Goal: Transaction & Acquisition: Purchase product/service

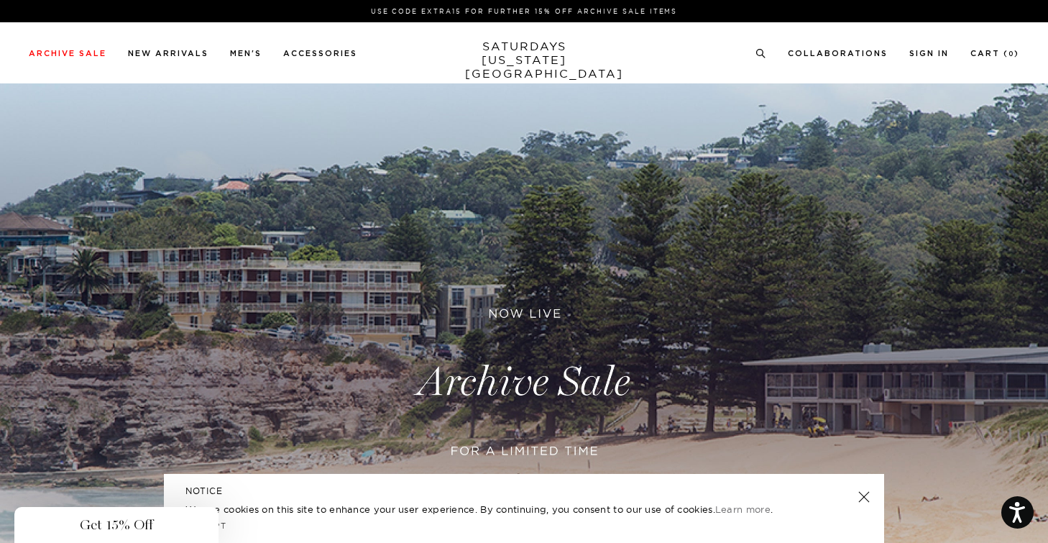
click at [326, 42] on div "Close dialog Be the first to know. Subscribe to emails and receive 15% off your…" at bounding box center [524, 271] width 1048 height 543
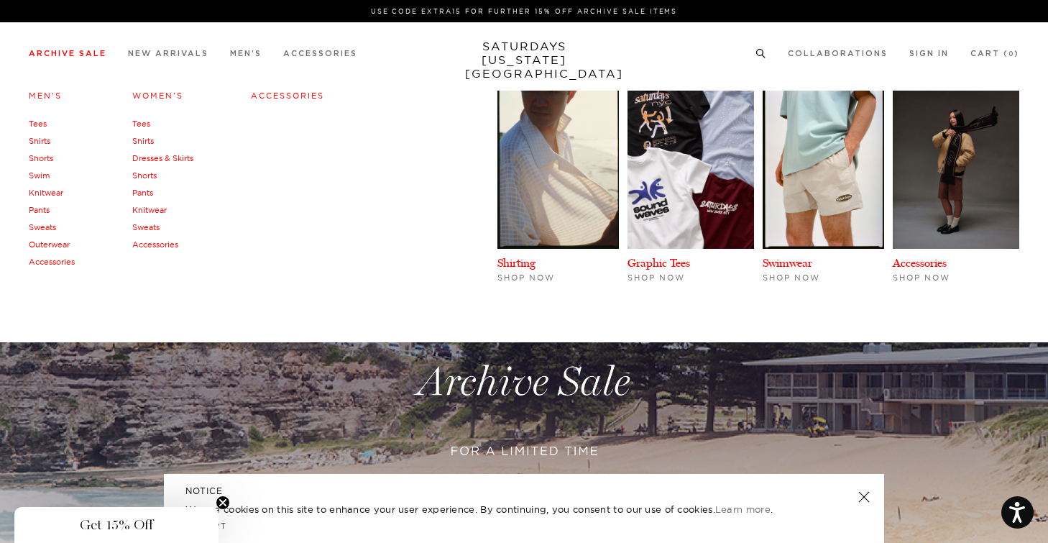
click at [70, 57] on link "Archive Sale" at bounding box center [68, 54] width 78 height 8
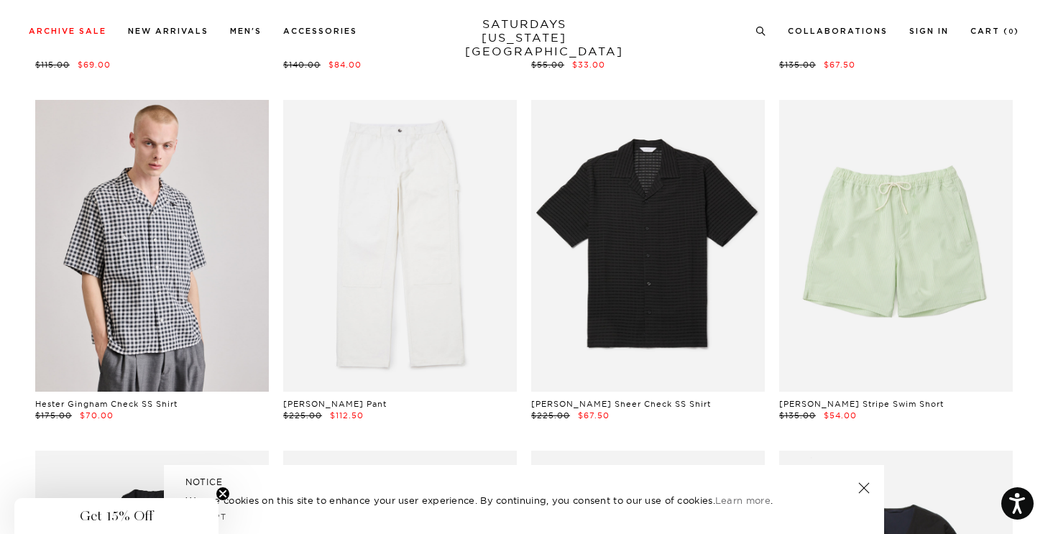
scroll to position [750, 0]
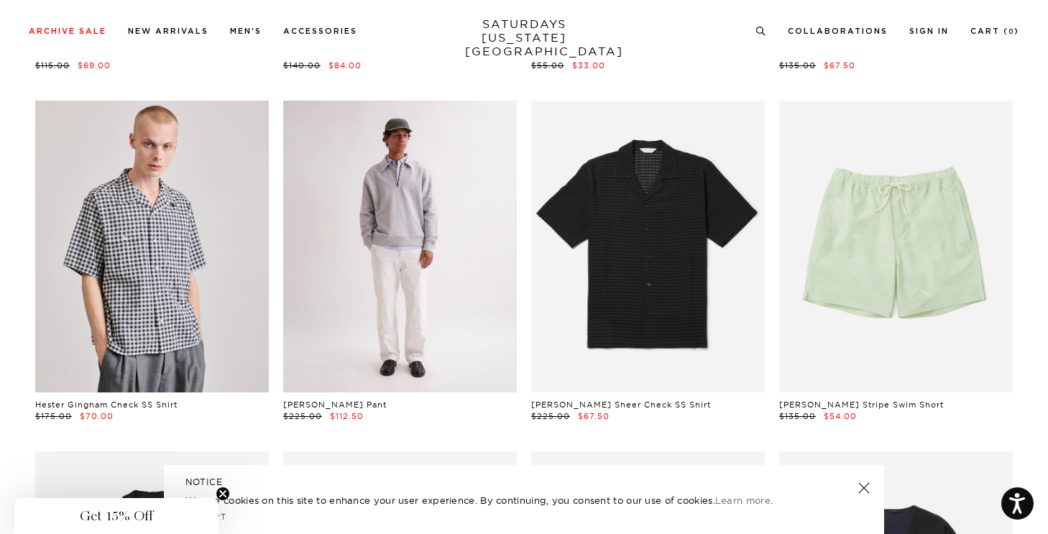
click at [485, 304] on link at bounding box center [400, 247] width 234 height 292
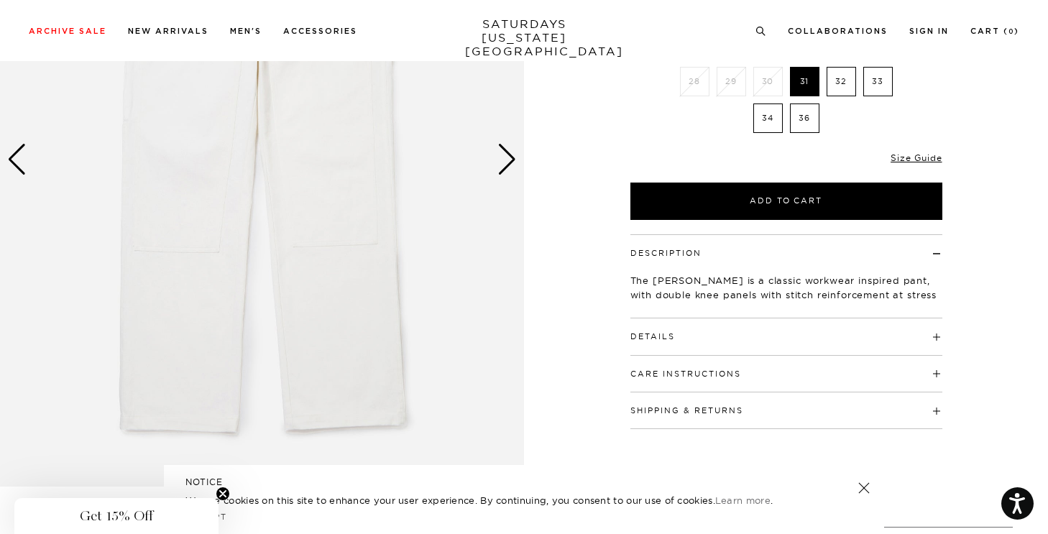
scroll to position [213, 0]
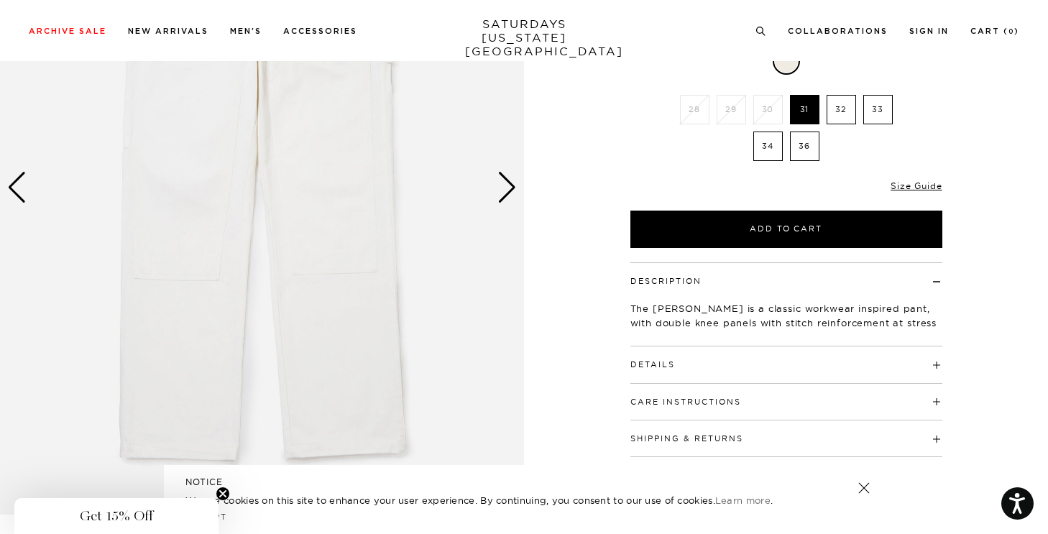
click at [506, 180] on div "Next slide" at bounding box center [506, 188] width 19 height 32
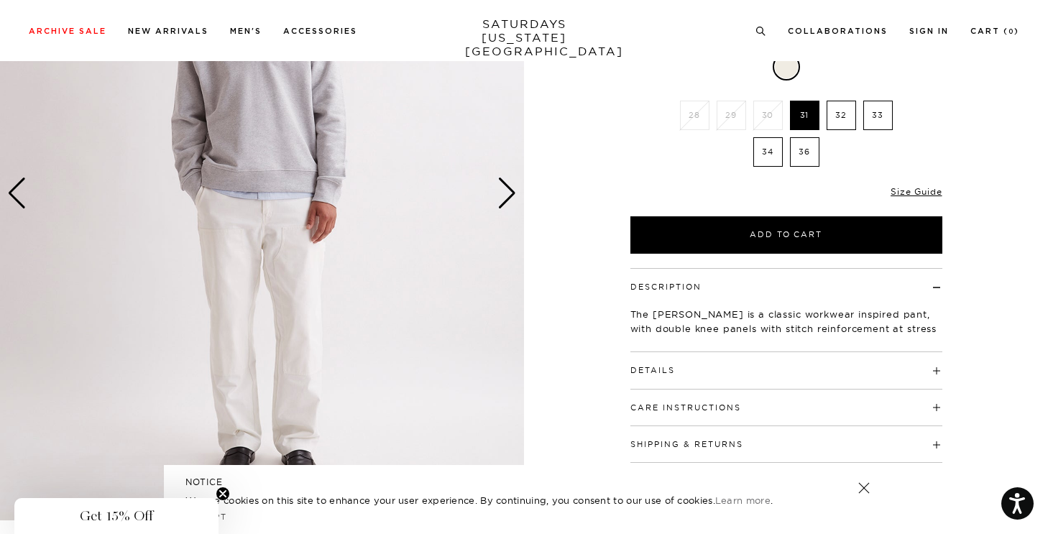
scroll to position [0, 0]
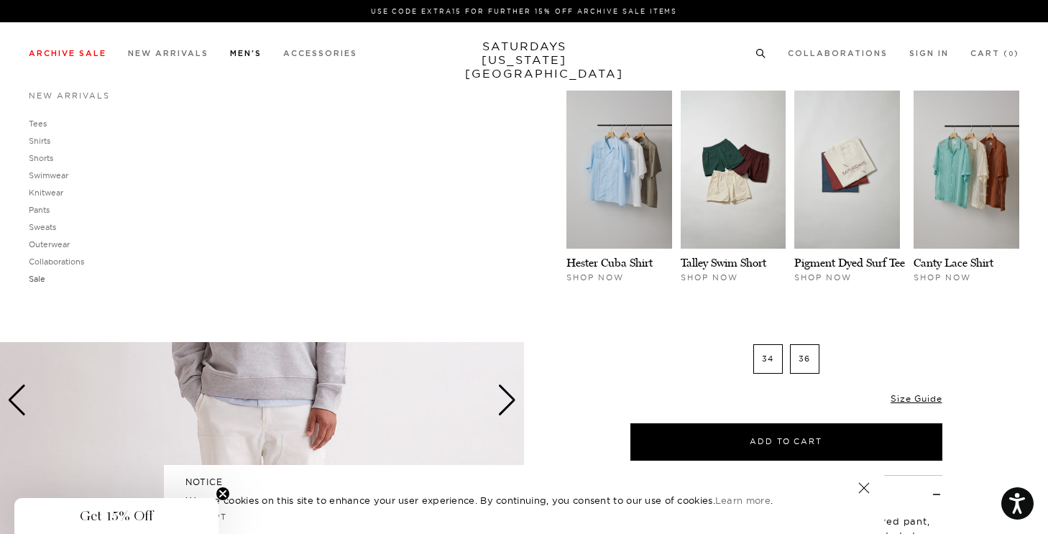
click at [33, 280] on link "Sale" at bounding box center [37, 279] width 17 height 10
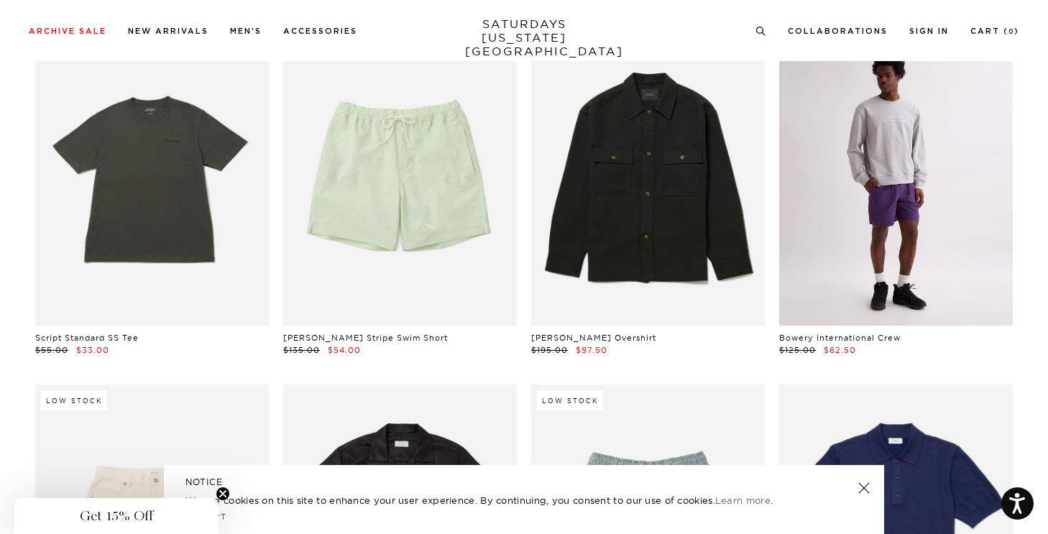
scroll to position [2541, 0]
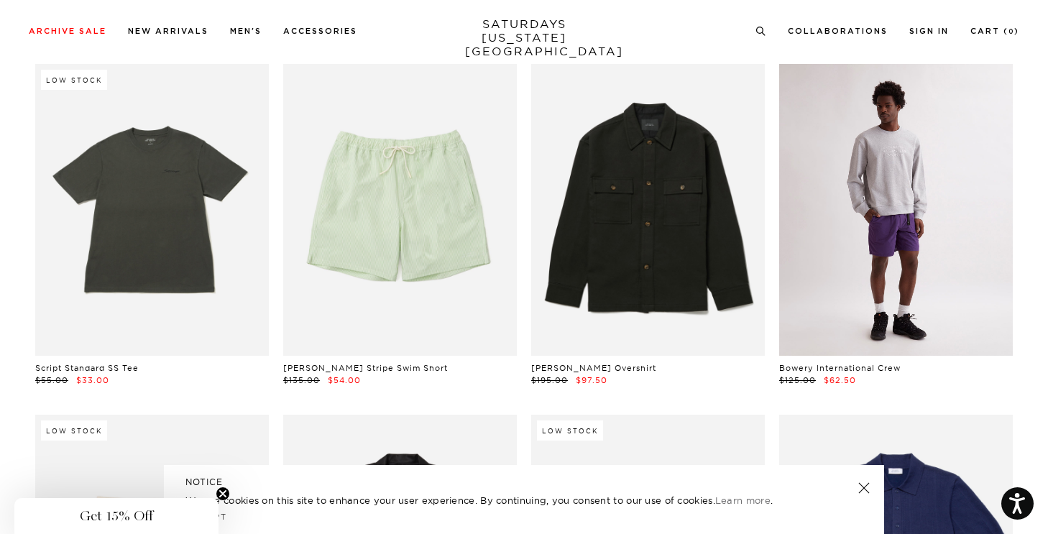
click at [891, 224] on link at bounding box center [896, 210] width 234 height 292
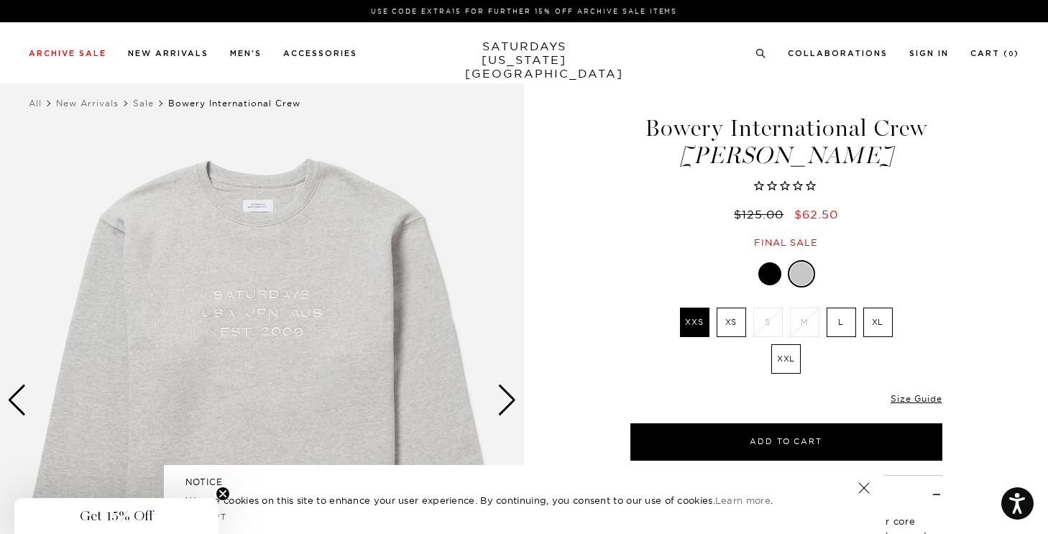
click at [834, 323] on label "L" at bounding box center [841, 322] width 29 height 29
click at [0, 0] on input "L" at bounding box center [0, 0] width 0 height 0
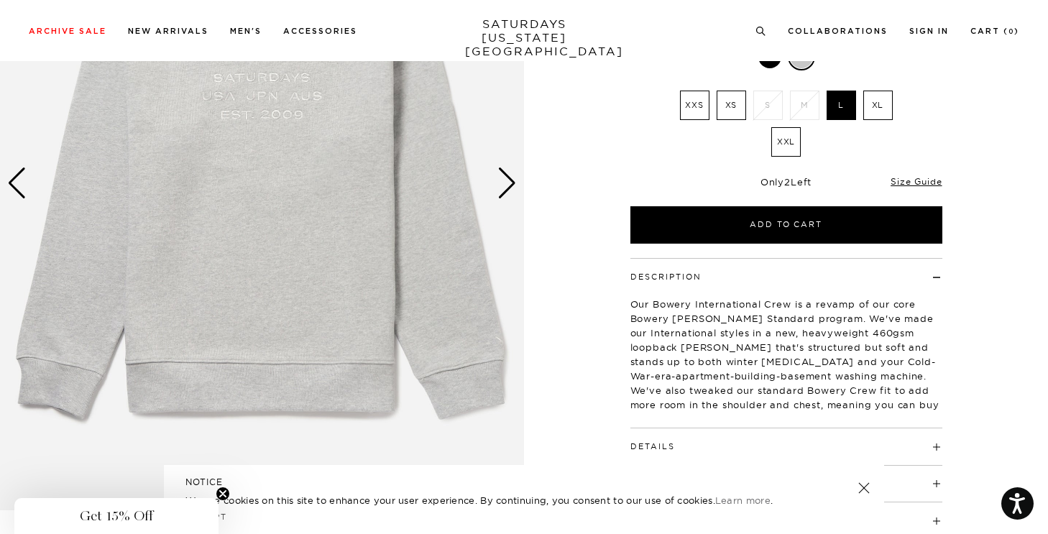
scroll to position [137, 0]
